Goal: Find specific page/section: Find specific page/section

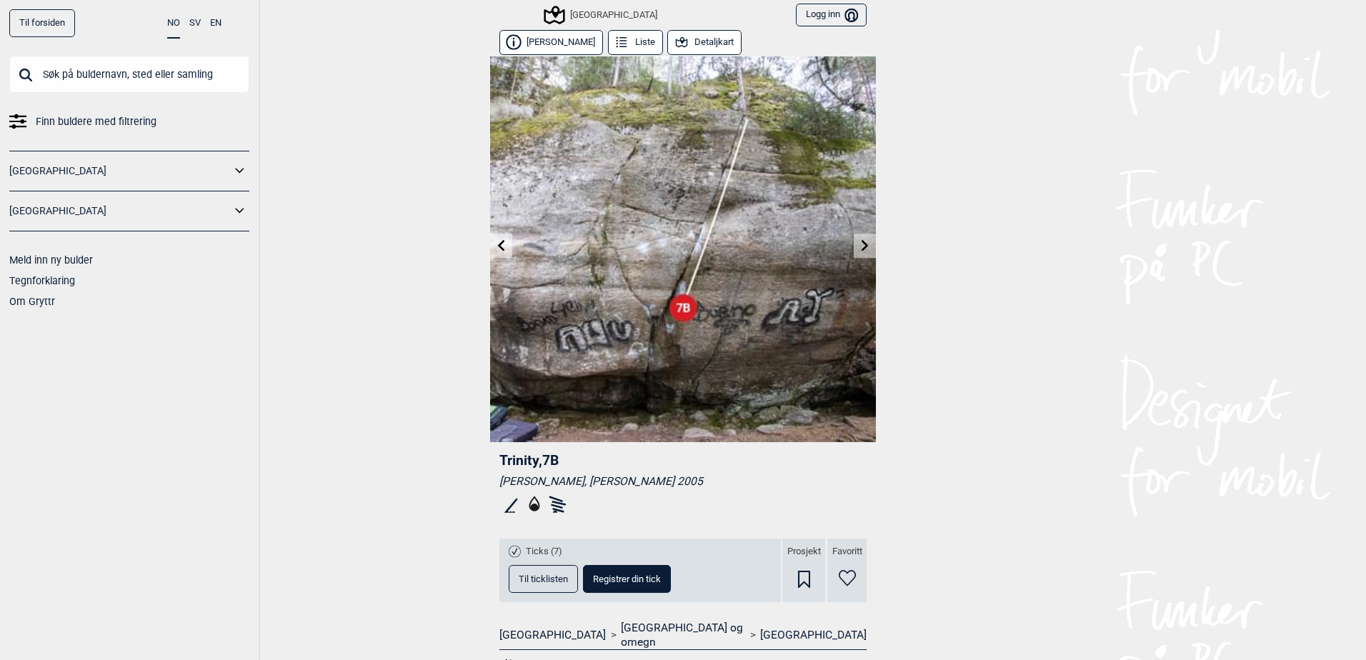
click at [531, 506] on icon at bounding box center [534, 504] width 11 height 16
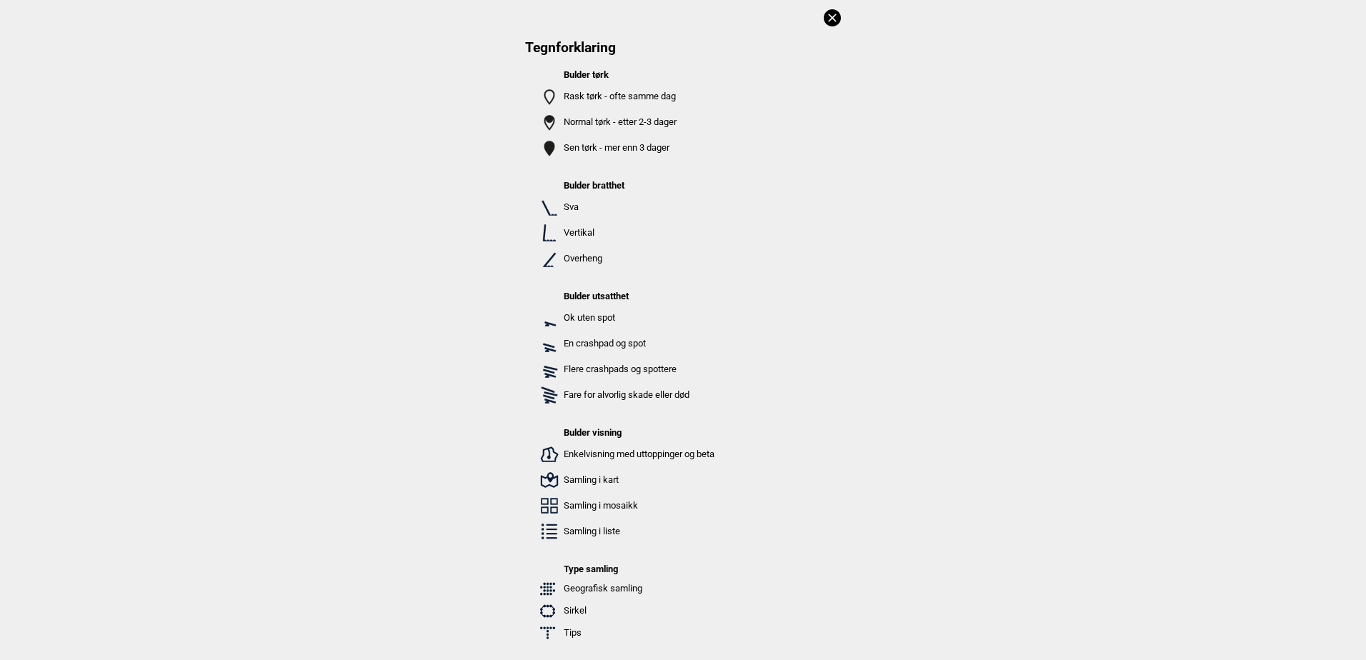
click at [823, 16] on icon at bounding box center [831, 17] width 17 height 17
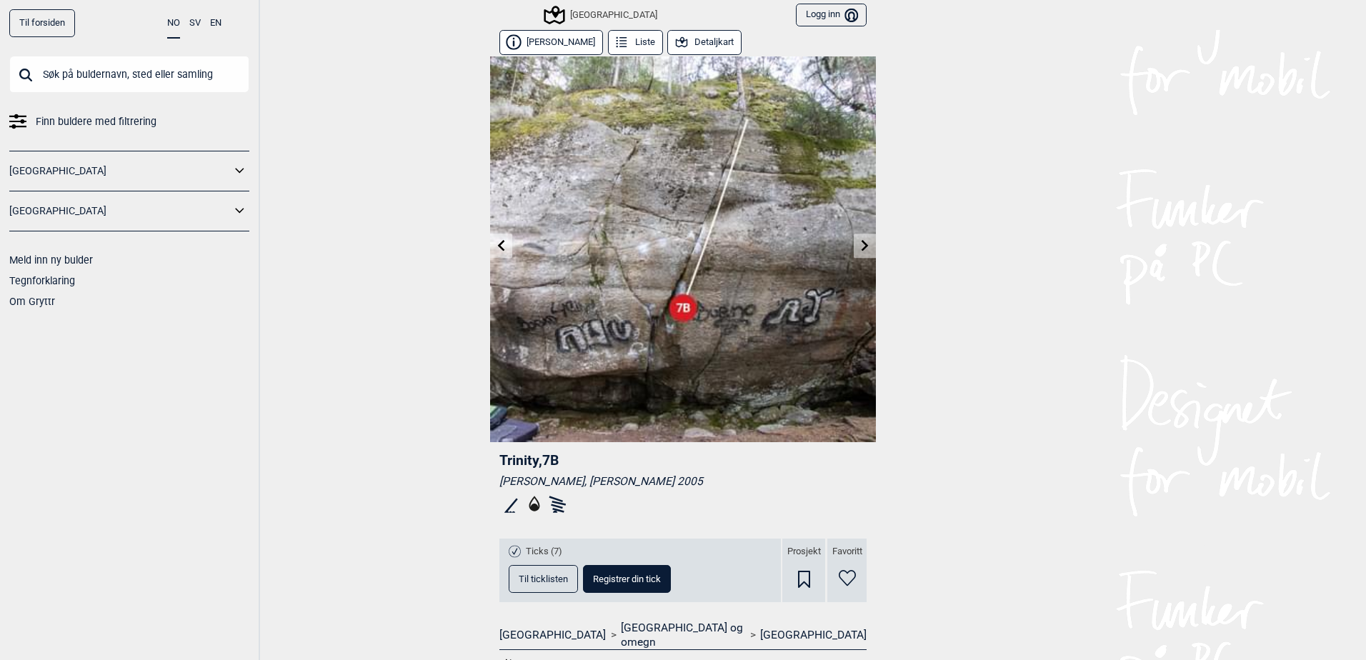
click at [104, 86] on input "text" at bounding box center [129, 74] width 240 height 37
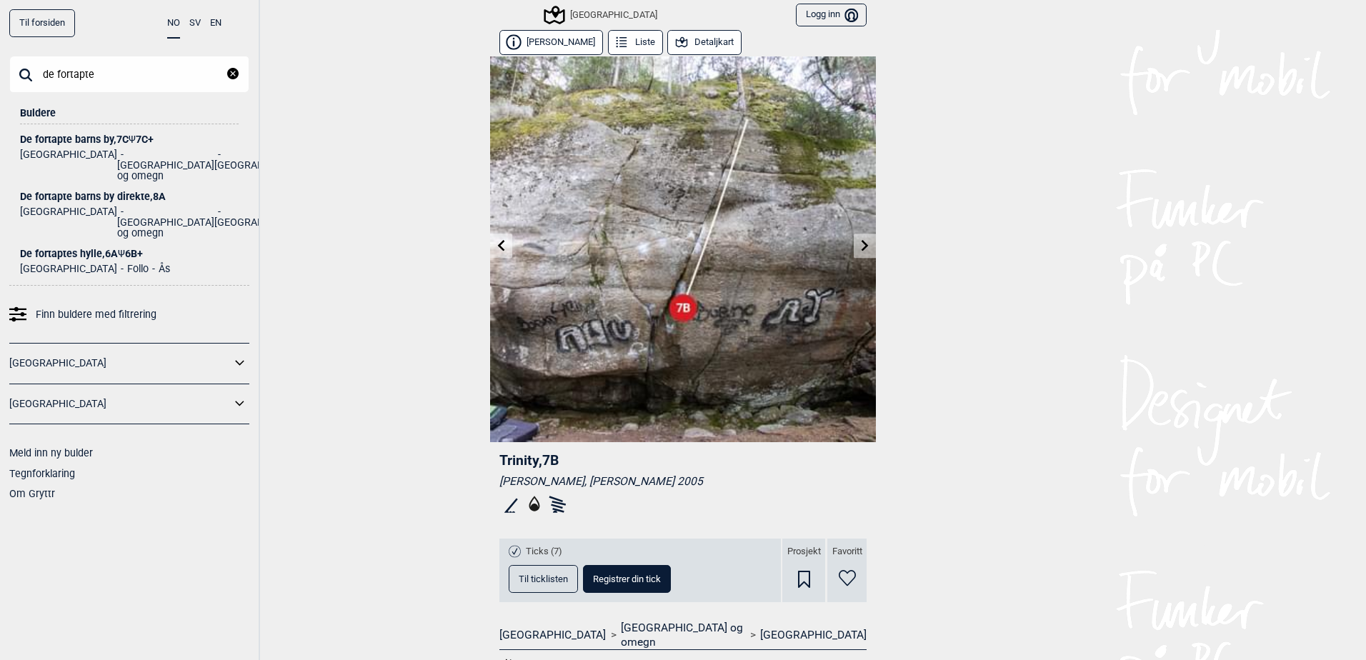
type input "de fortapte"
click at [106, 139] on div "De fortapte barns by , 7C Ψ 7C+" at bounding box center [129, 139] width 219 height 11
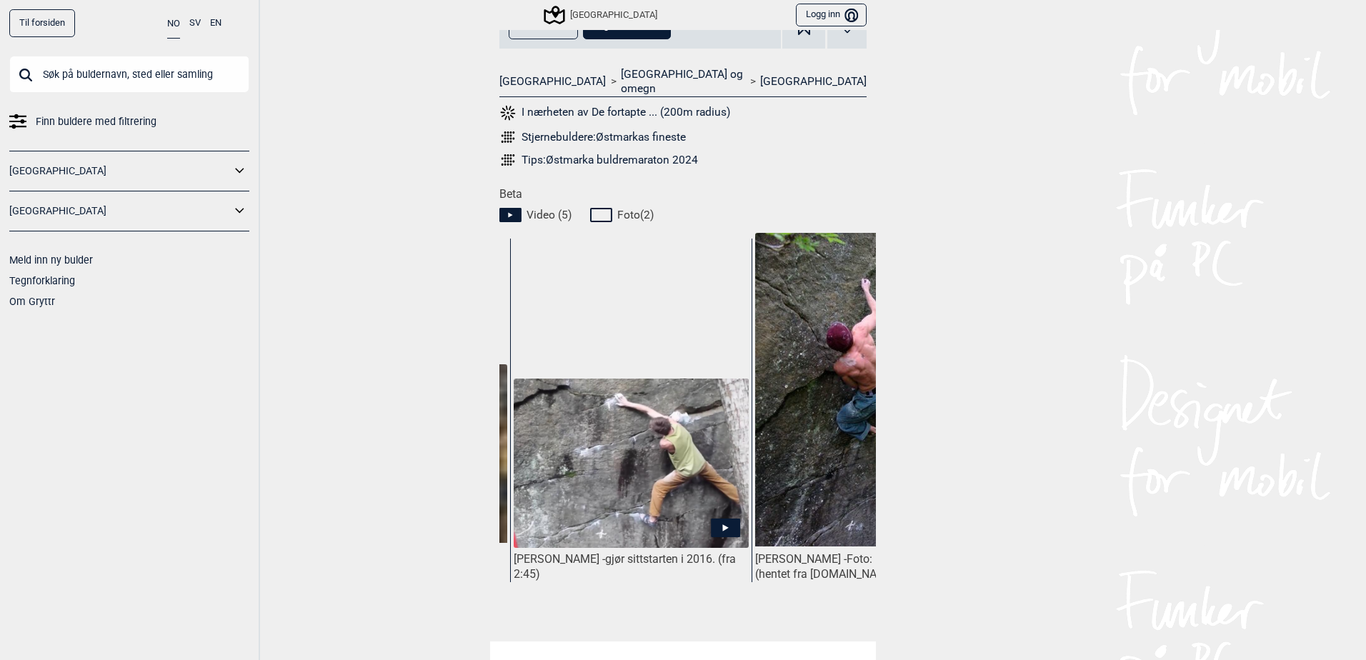
scroll to position [0, 952]
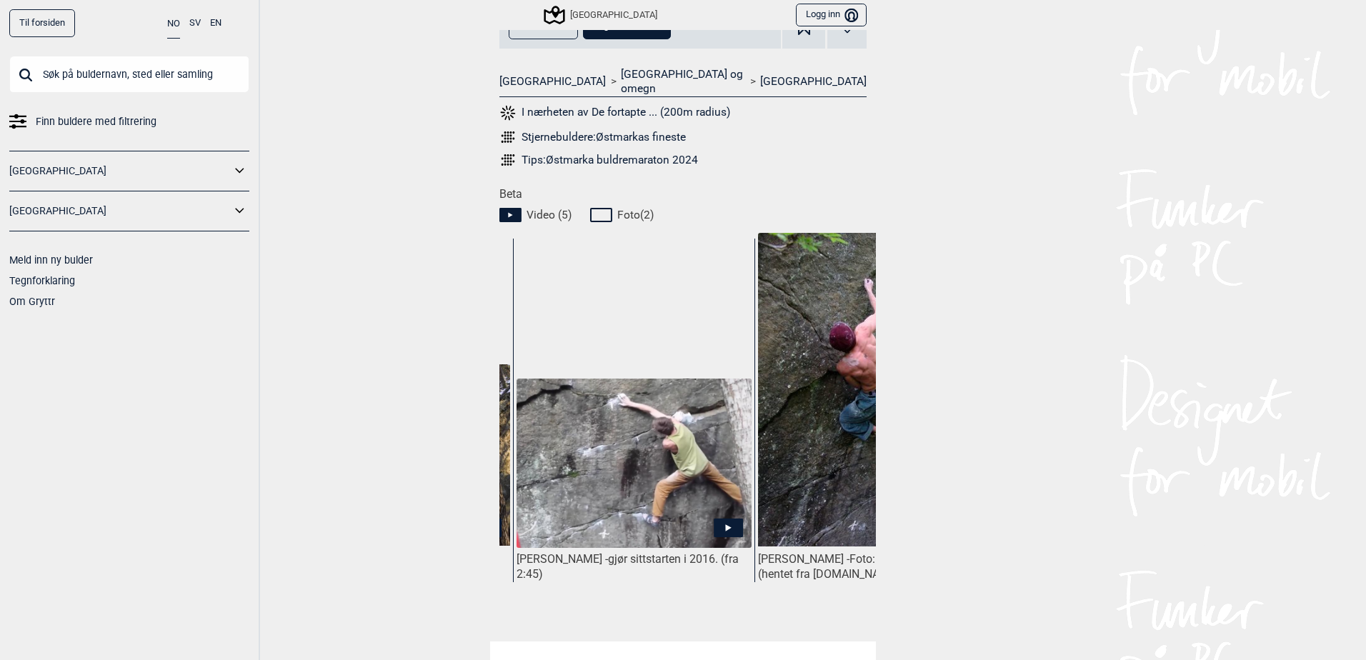
click at [717, 518] on icon at bounding box center [728, 527] width 29 height 19
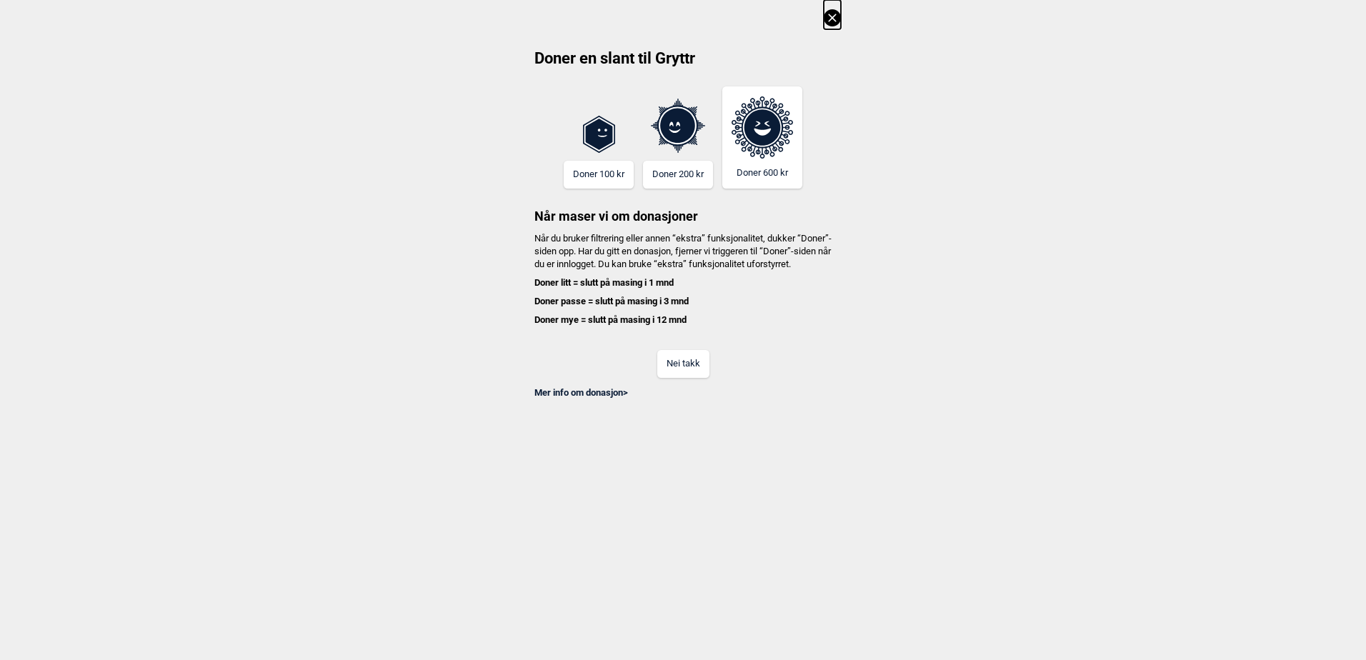
click at [691, 366] on button "Nei takk" at bounding box center [683, 364] width 52 height 28
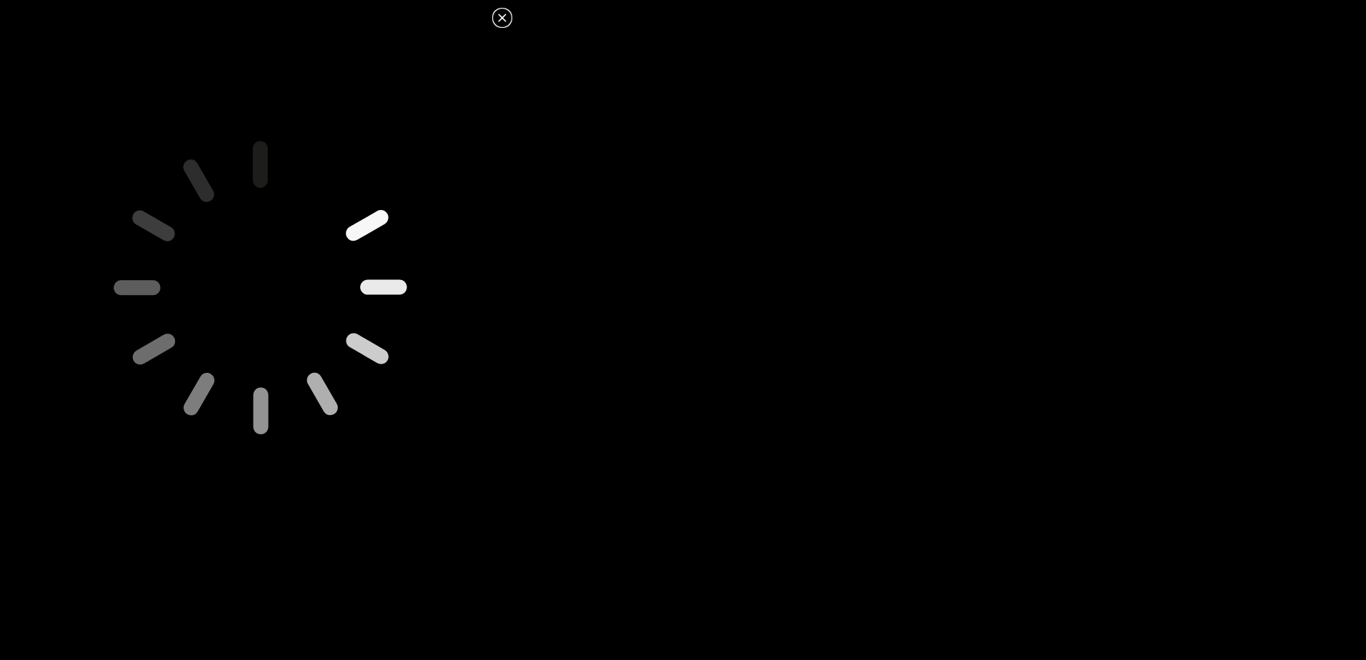
click at [509, 20] on icon at bounding box center [502, 17] width 17 height 17
